Goal: Transaction & Acquisition: Purchase product/service

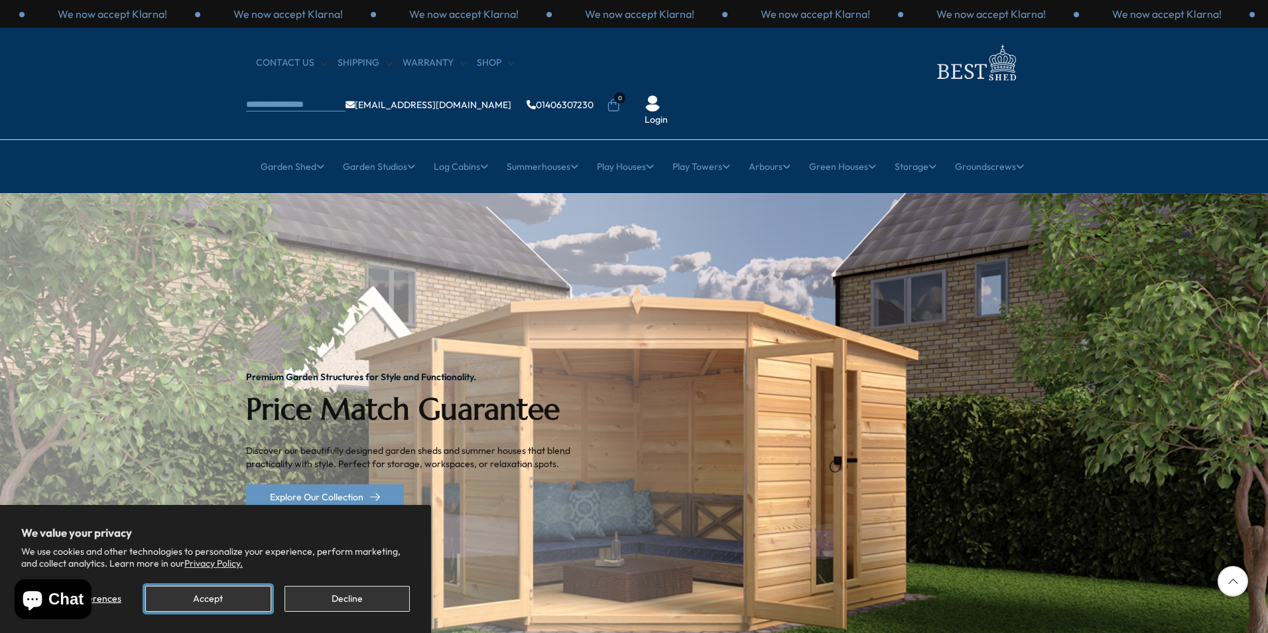
click at [247, 602] on button "Accept" at bounding box center [207, 599] width 125 height 26
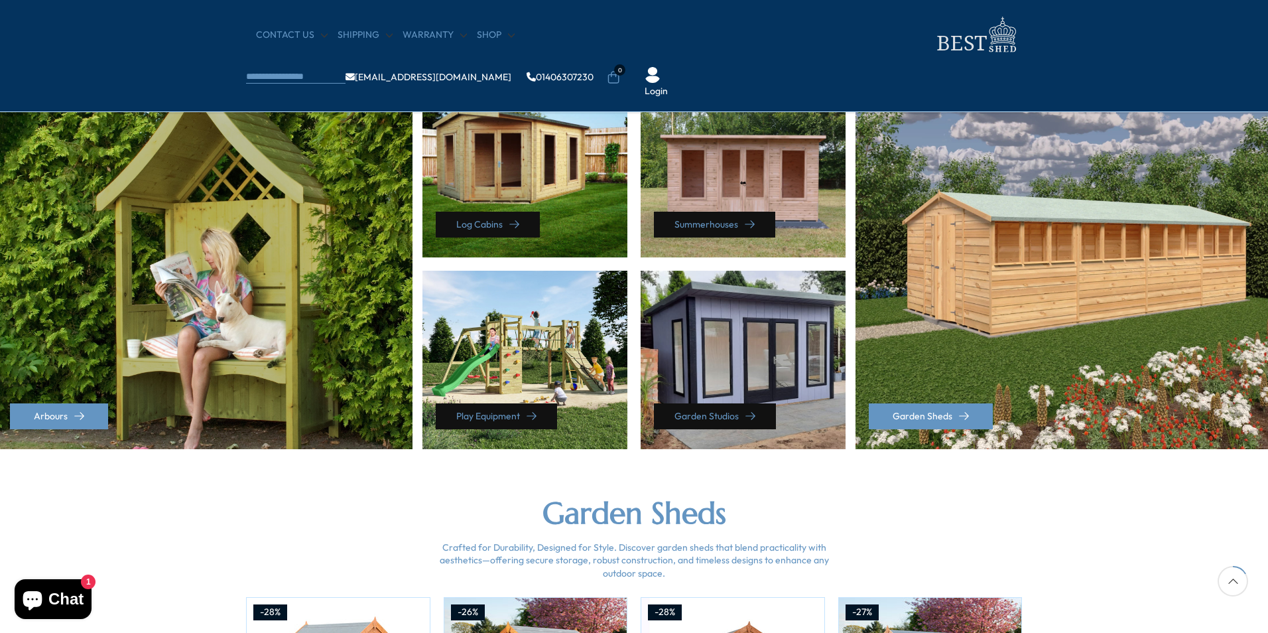
scroll to position [597, 0]
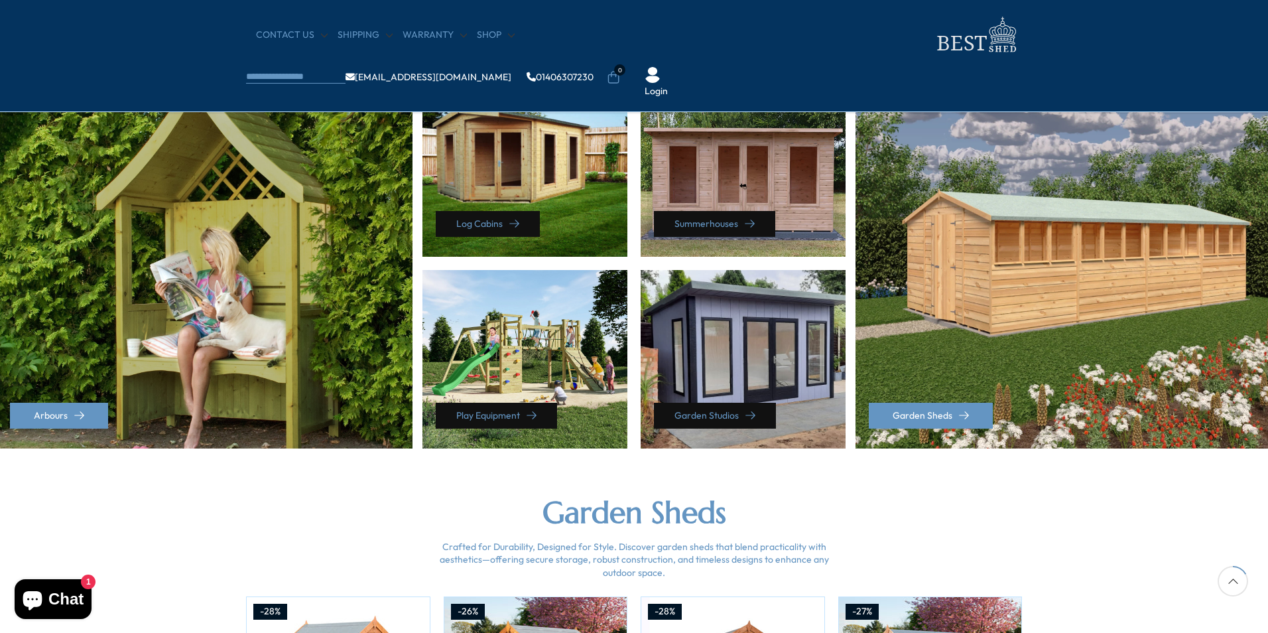
click at [733, 201] on div "Summerhouses" at bounding box center [743, 167] width 205 height 178
click at [726, 223] on link "Summerhouses" at bounding box center [714, 224] width 121 height 26
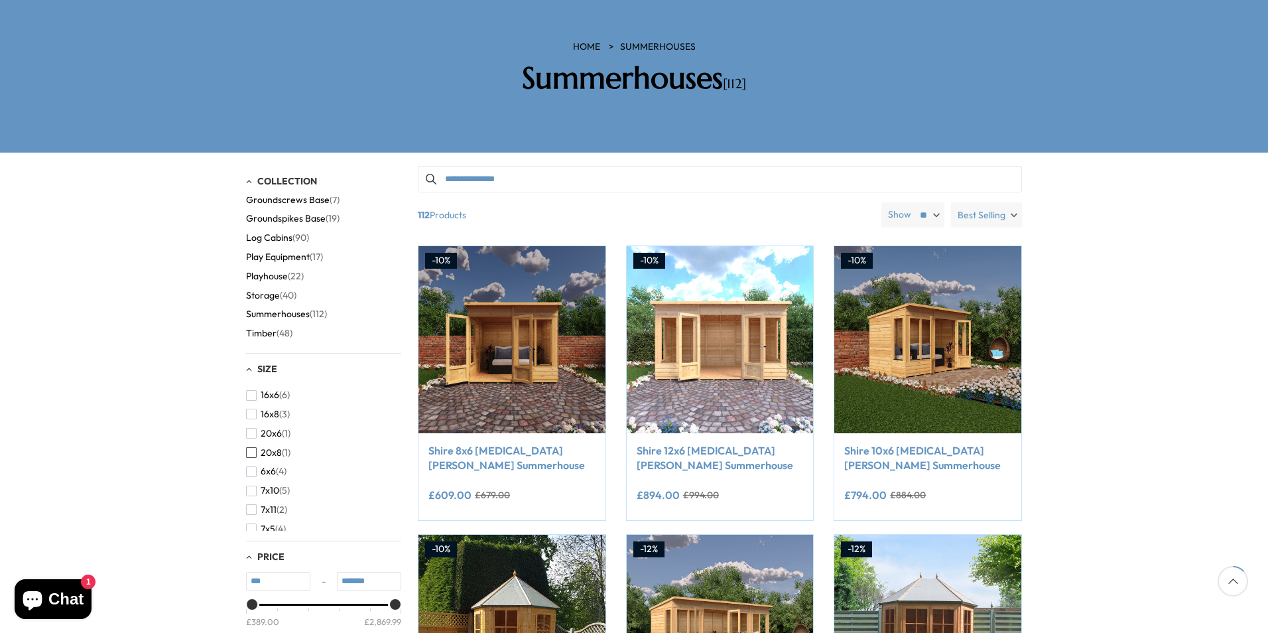
scroll to position [66, 0]
click at [249, 418] on span "button" at bounding box center [251, 423] width 11 height 11
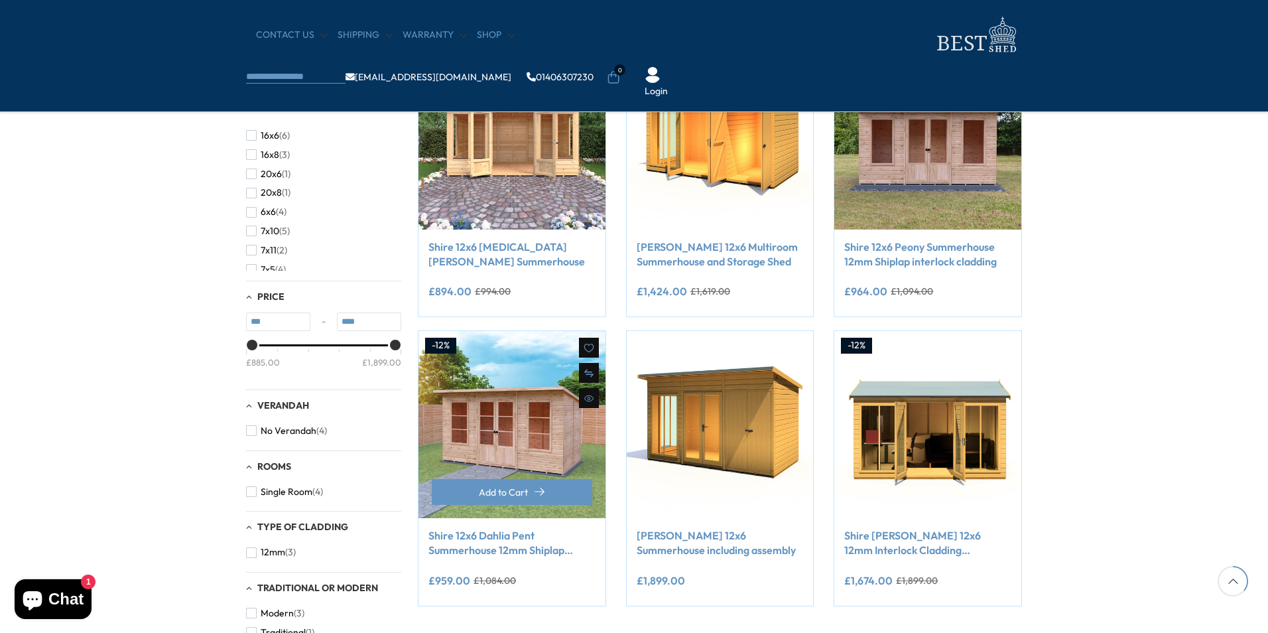
scroll to position [332, 0]
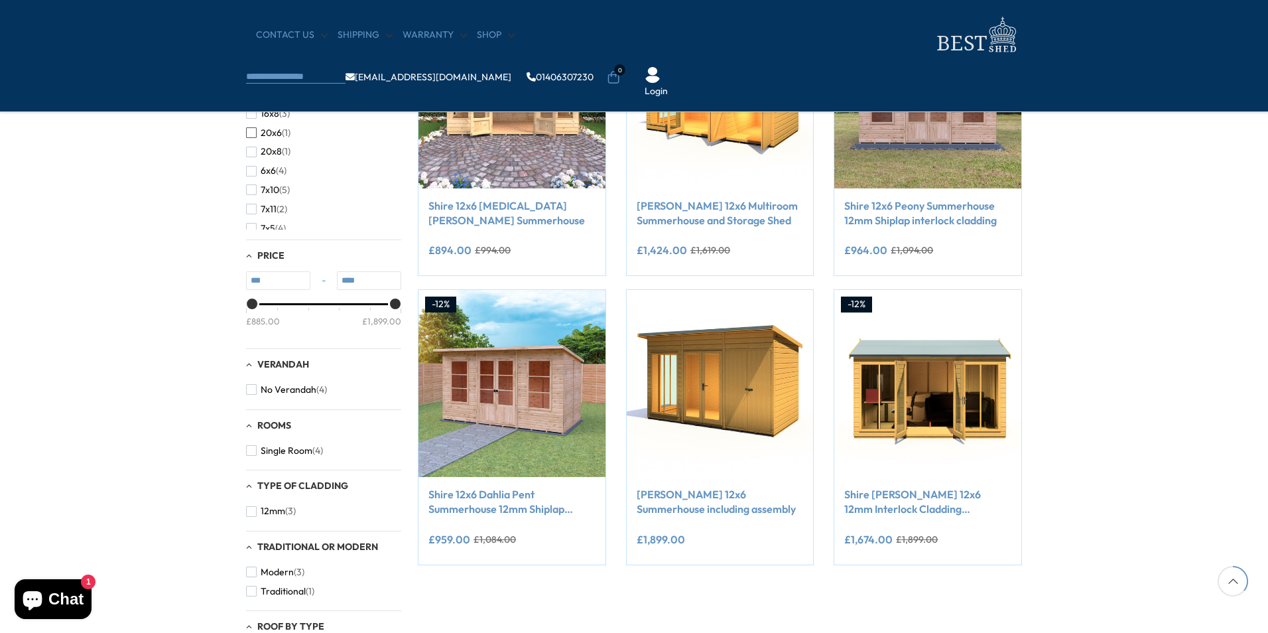
click at [251, 134] on span "button" at bounding box center [251, 132] width 11 height 11
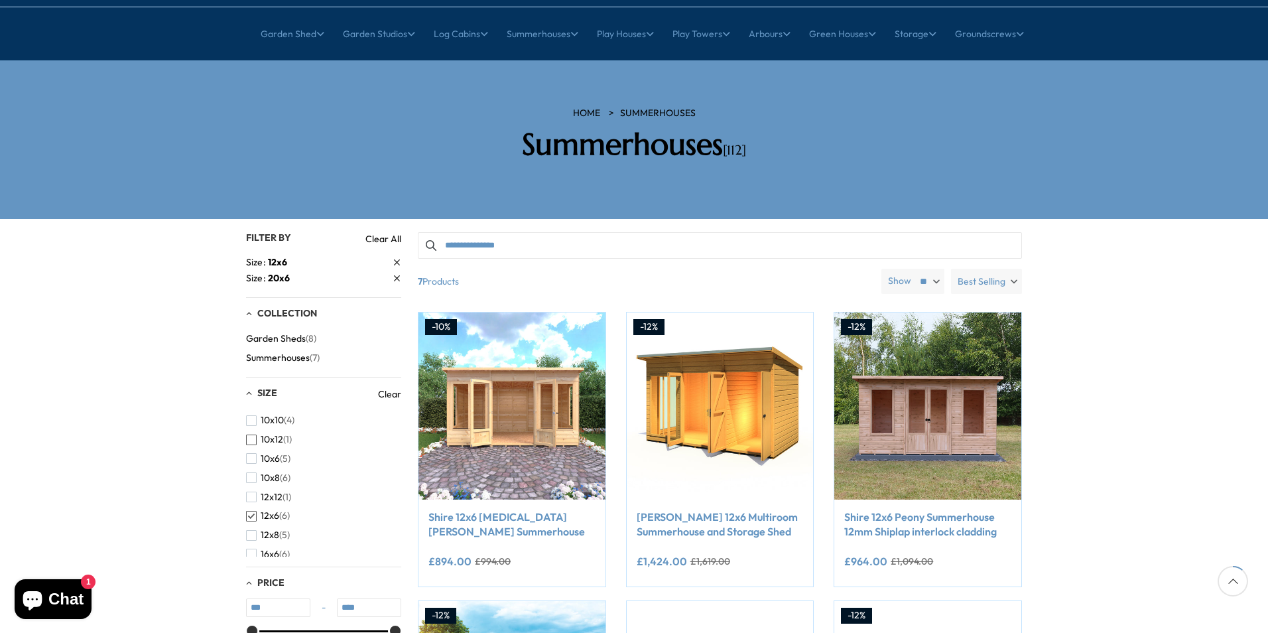
scroll to position [66, 0]
click at [253, 444] on span "button" at bounding box center [251, 449] width 11 height 11
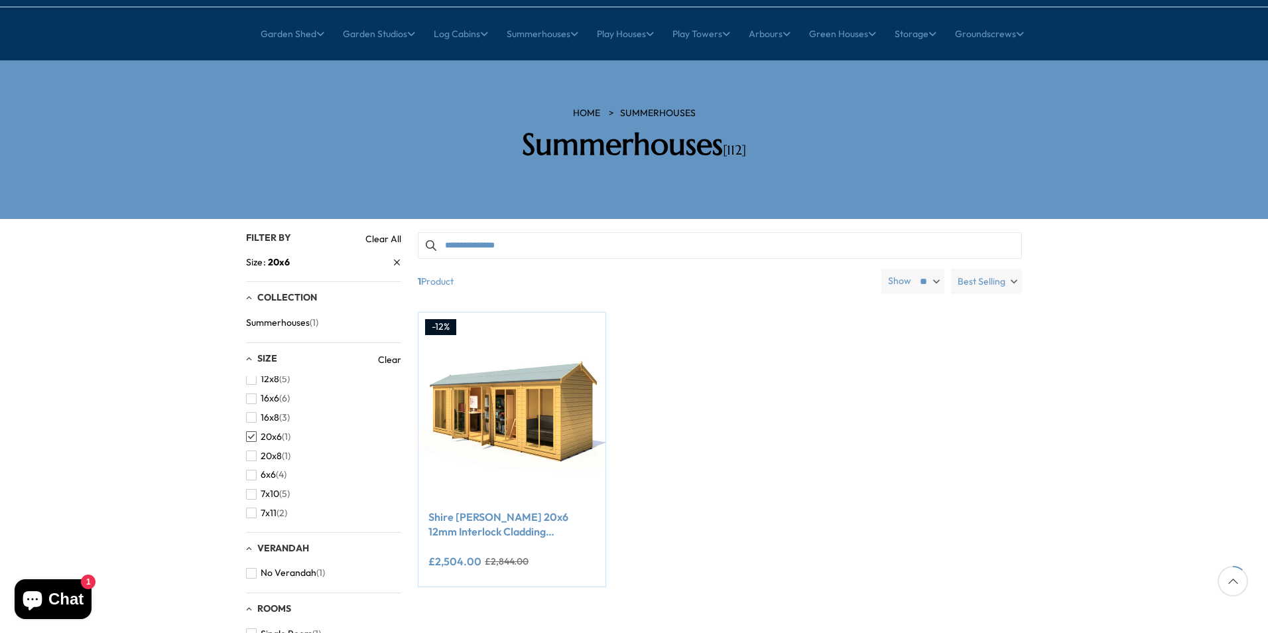
scroll to position [133, 0]
click at [254, 419] on span "button" at bounding box center [251, 424] width 11 height 11
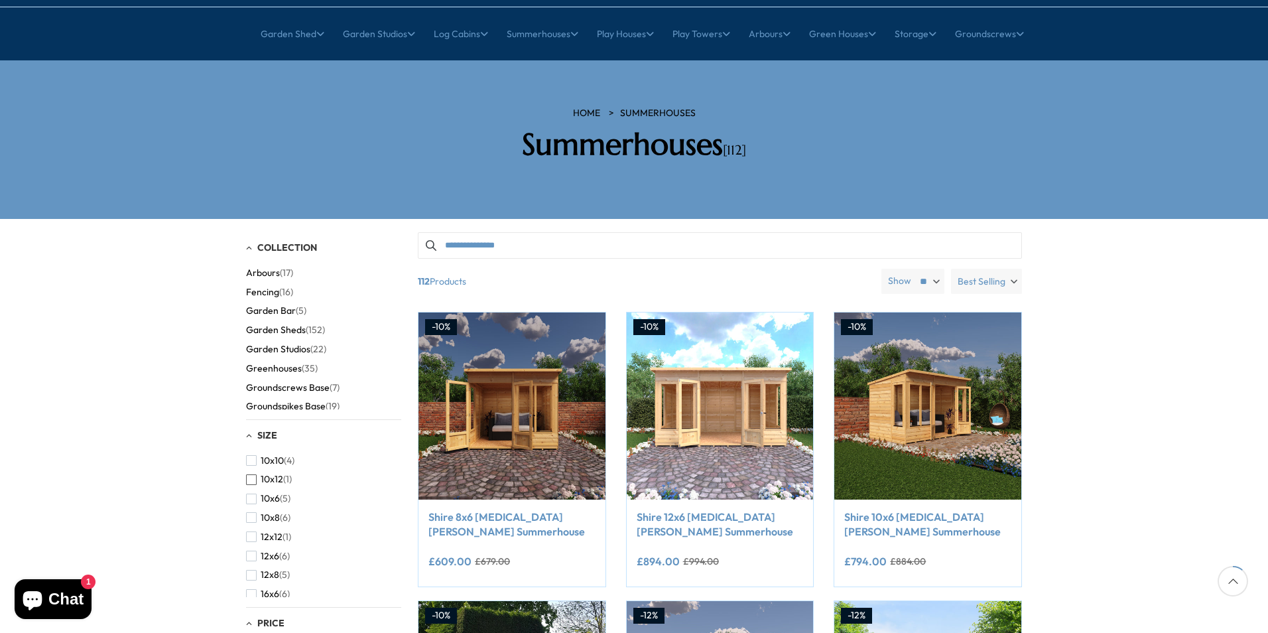
scroll to position [66, 0]
click at [254, 523] on span "button" at bounding box center [251, 528] width 11 height 11
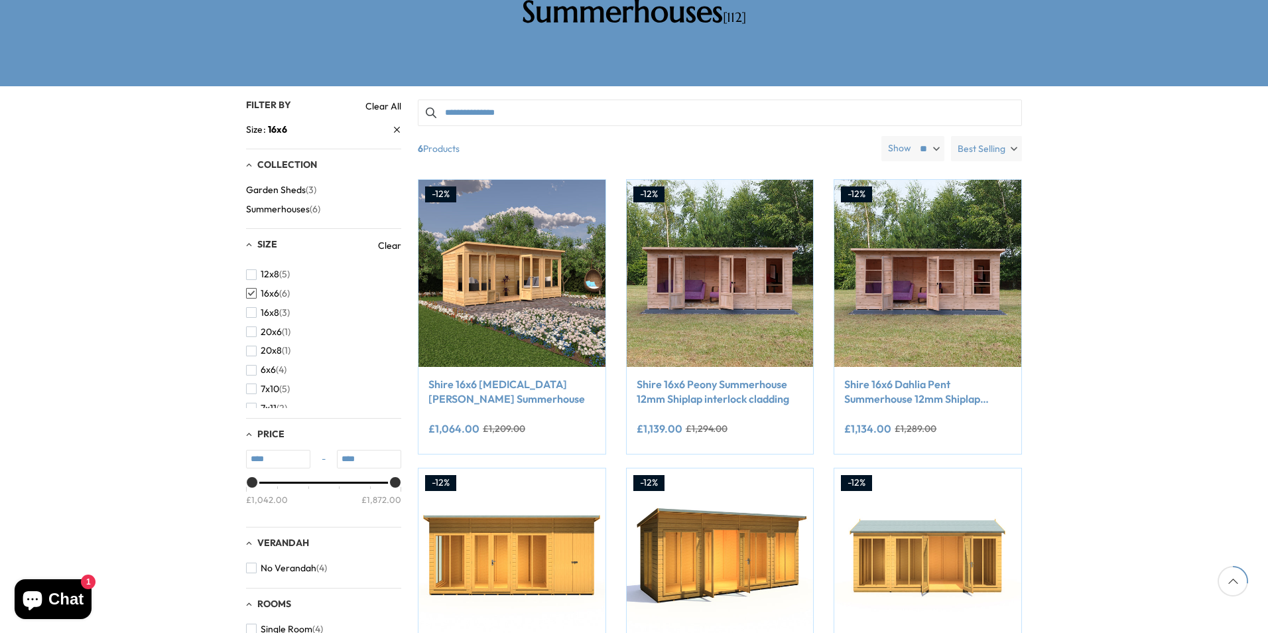
scroll to position [133, 0]
click at [250, 267] on span "button" at bounding box center [251, 272] width 11 height 11
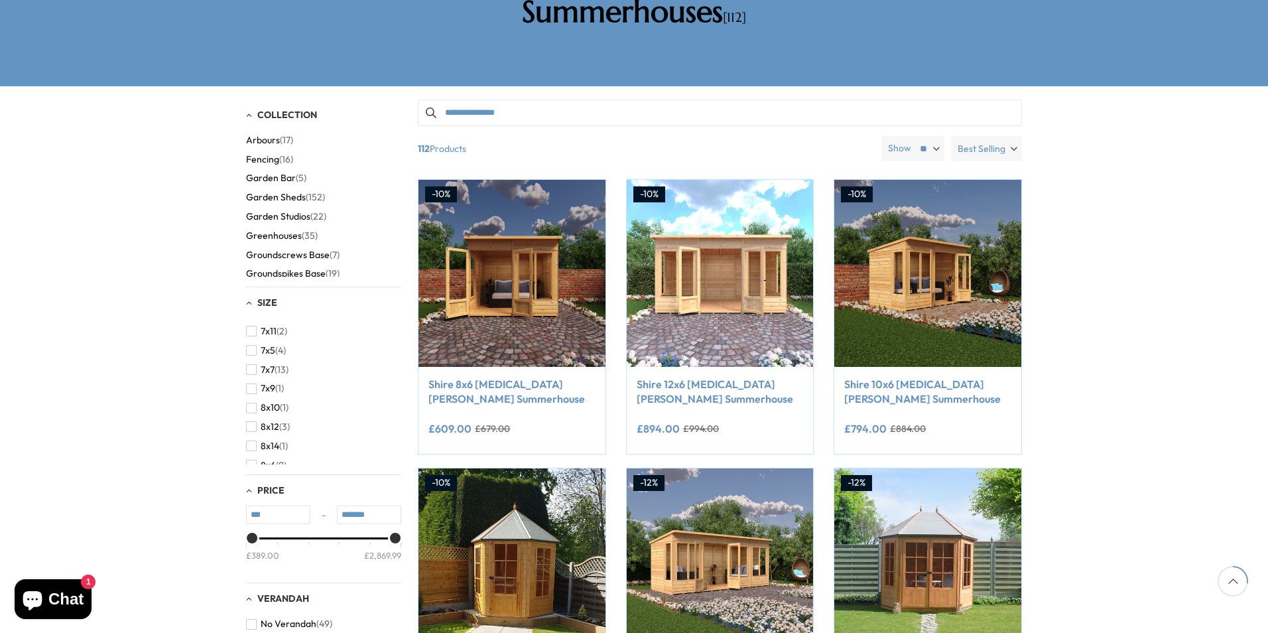
scroll to position [265, 0]
